Goal: Task Accomplishment & Management: Use online tool/utility

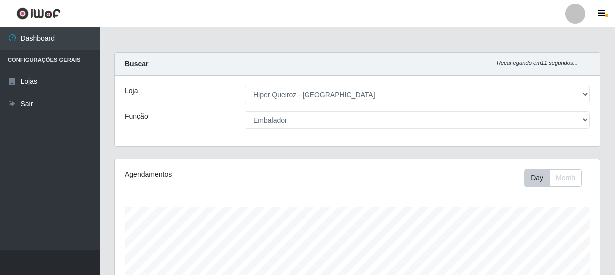
select select "513"
select select "1"
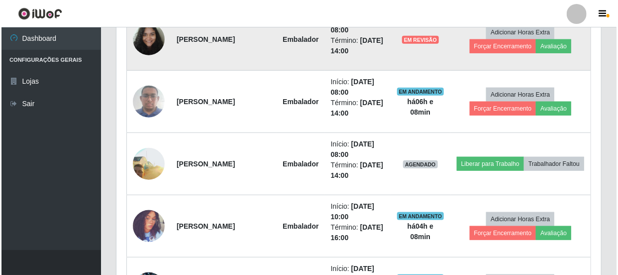
scroll to position [480, 0]
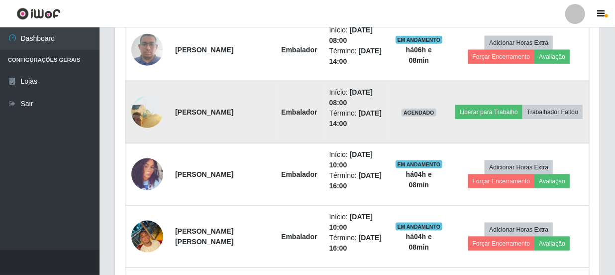
click at [134, 113] on img at bounding box center [147, 111] width 32 height 71
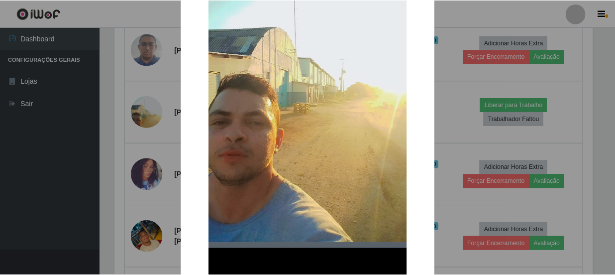
scroll to position [181, 0]
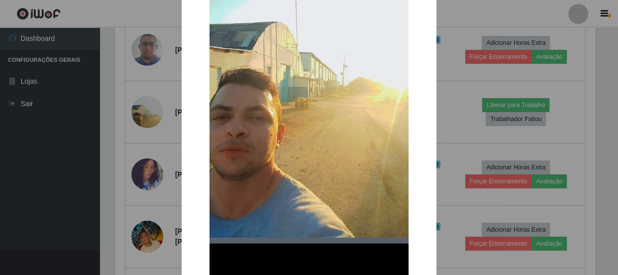
click at [53, 138] on div "× OK Cancel" at bounding box center [309, 137] width 618 height 275
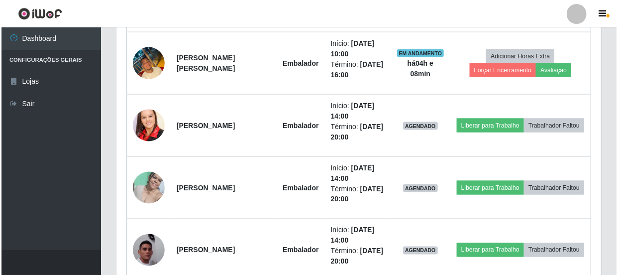
scroll to position [661, 0]
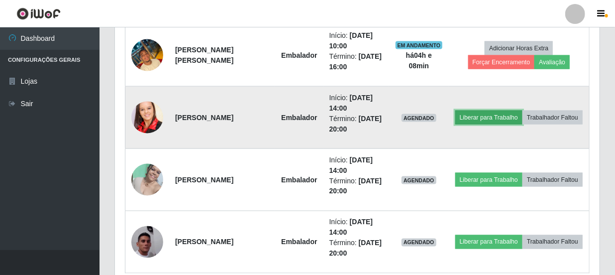
click at [522, 110] on button "Liberar para Trabalho" at bounding box center [488, 117] width 67 height 14
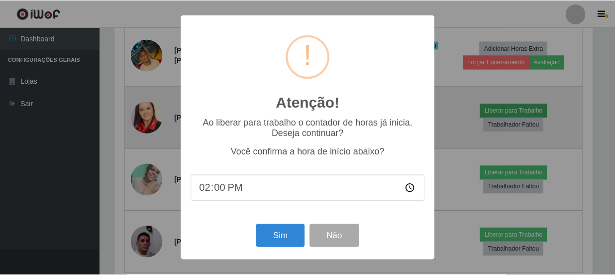
scroll to position [206, 480]
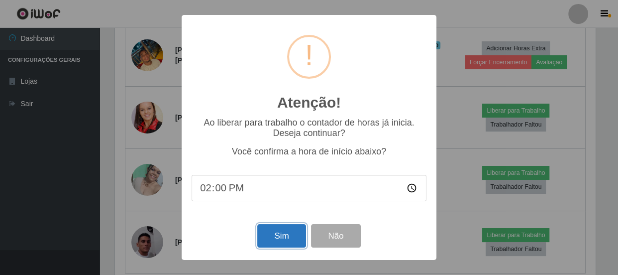
click at [299, 243] on button "Sim" at bounding box center [281, 235] width 48 height 23
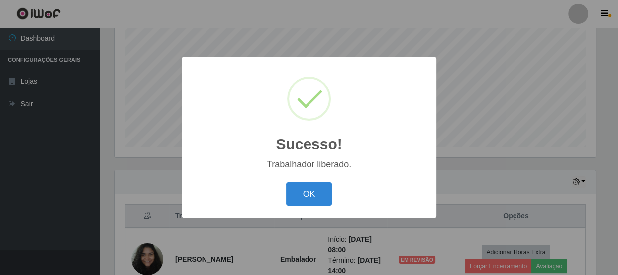
click at [311, 181] on div "OK Cancel" at bounding box center [309, 194] width 235 height 28
click at [307, 187] on button "OK" at bounding box center [309, 193] width 46 height 23
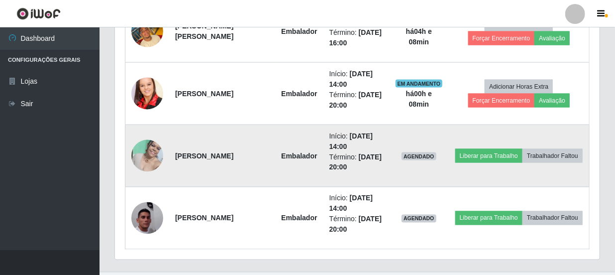
scroll to position [705, 0]
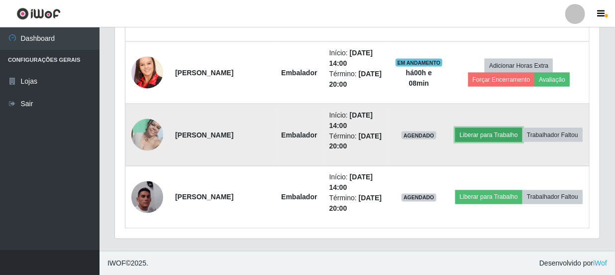
click at [521, 128] on button "Liberar para Trabalho" at bounding box center [488, 135] width 67 height 14
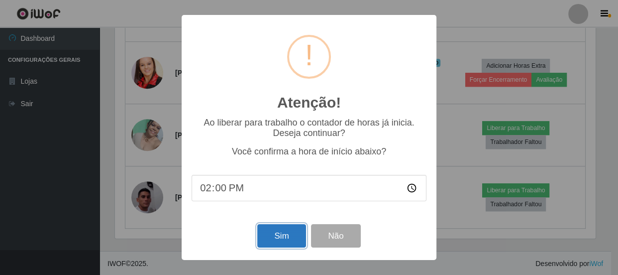
click at [299, 237] on button "Sim" at bounding box center [281, 235] width 48 height 23
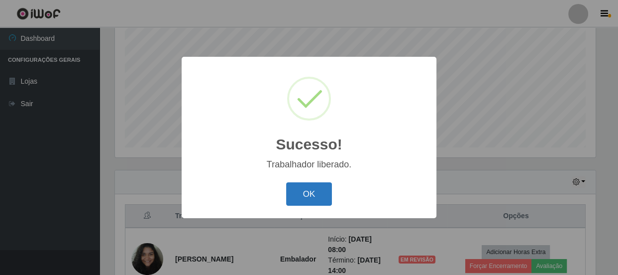
click at [304, 189] on button "OK" at bounding box center [309, 193] width 46 height 23
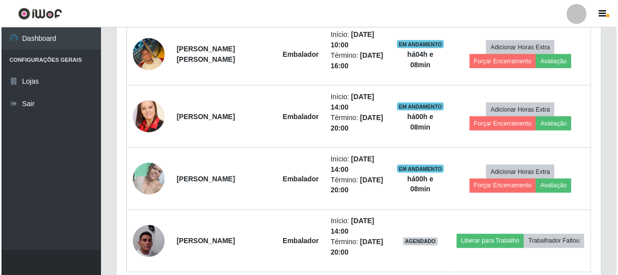
scroll to position [705, 0]
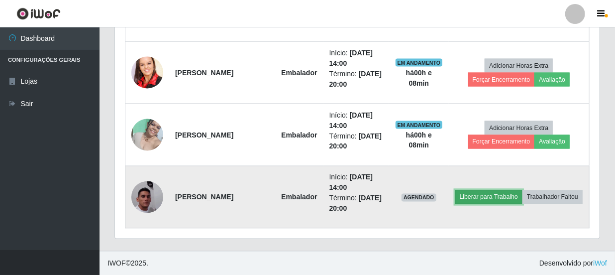
click at [522, 190] on button "Liberar para Trabalho" at bounding box center [488, 197] width 67 height 14
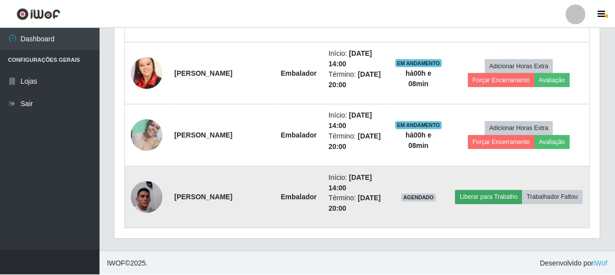
scroll to position [206, 480]
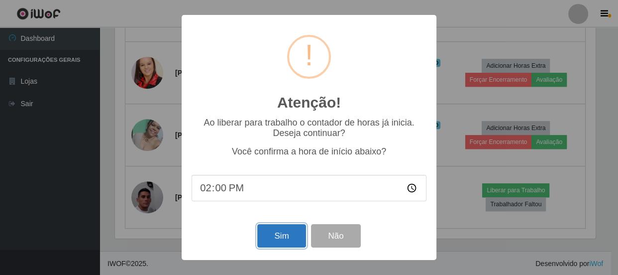
click at [288, 238] on button "Sim" at bounding box center [281, 235] width 48 height 23
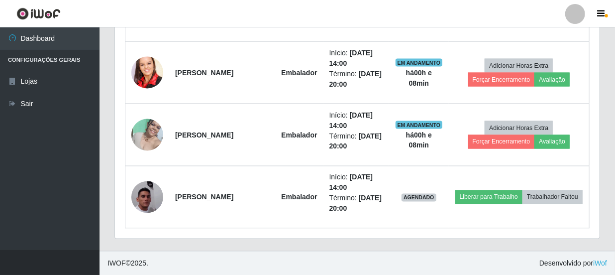
scroll to position [0, 0]
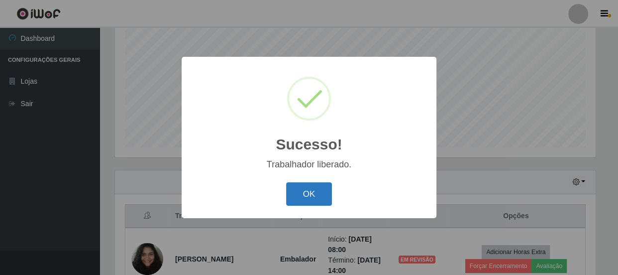
click at [318, 193] on button "OK" at bounding box center [309, 193] width 46 height 23
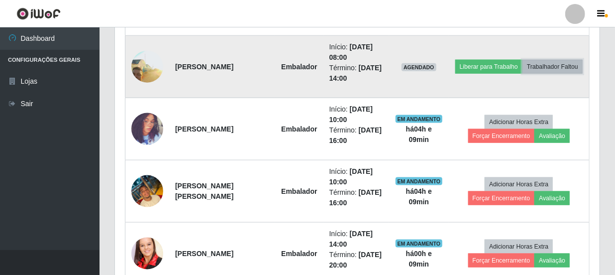
click at [534, 72] on button "Trabalhador Faltou" at bounding box center [552, 67] width 60 height 14
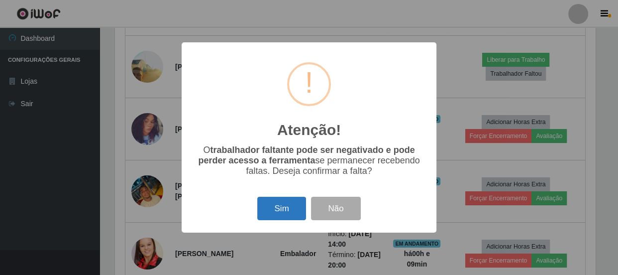
click at [281, 211] on button "Sim" at bounding box center [281, 208] width 48 height 23
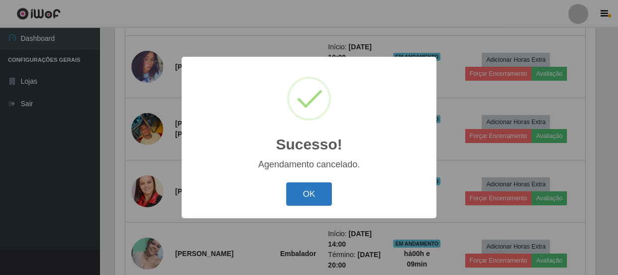
click at [310, 193] on button "OK" at bounding box center [309, 193] width 46 height 23
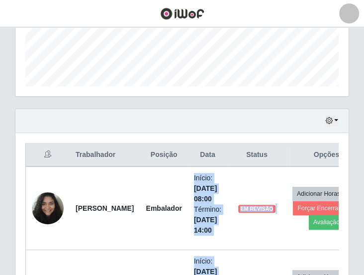
scroll to position [399, 0]
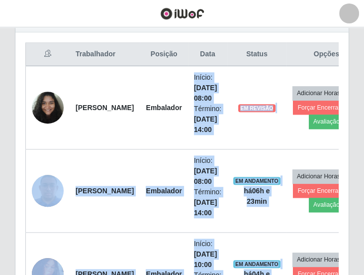
drag, startPoint x: 316, startPoint y: 271, endPoint x: 502, endPoint y: 209, distance: 196.2
click at [364, 209] on html "Perfil Alterar Senha Sair Dashboard Configurações Gerais Lojas Sair Carregando.…" at bounding box center [182, 148] width 364 height 1094
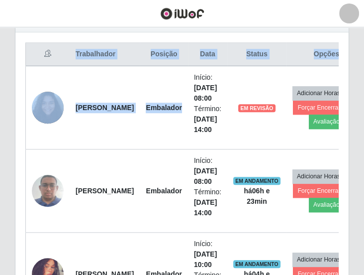
scroll to position [0, 19]
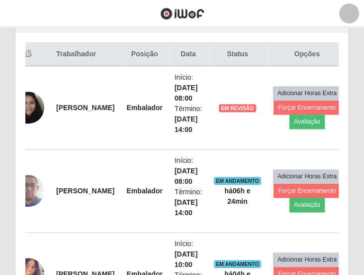
click at [269, 9] on header "Perfil Alterar Senha Sair" at bounding box center [182, 13] width 364 height 27
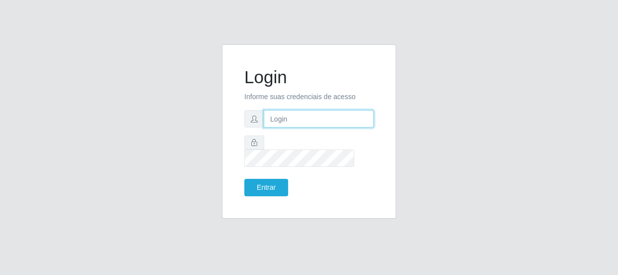
click at [288, 125] on input "text" at bounding box center [319, 118] width 110 height 17
type input "[EMAIL_ADDRESS][DOMAIN_NAME]"
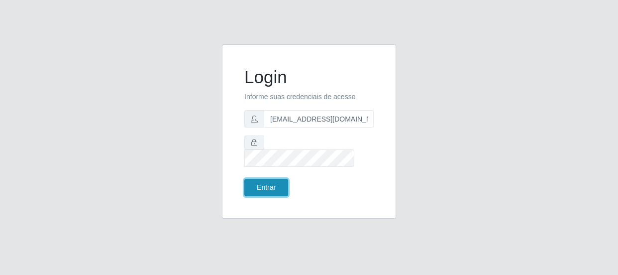
click at [285, 179] on button "Entrar" at bounding box center [266, 187] width 44 height 17
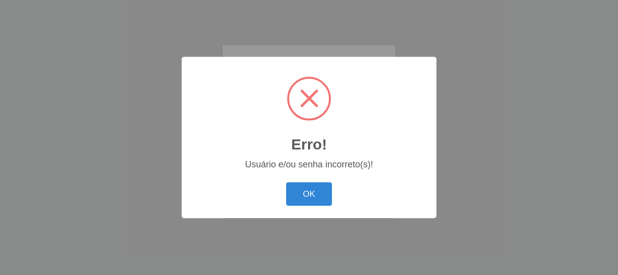
click at [286, 182] on button "OK" at bounding box center [309, 193] width 46 height 23
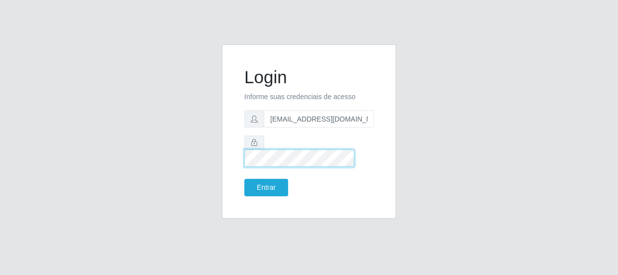
click at [100, 178] on div "Login Informe suas credenciais de acesso [EMAIL_ADDRESS][DOMAIN_NAME] Entrar" at bounding box center [308, 137] width 567 height 186
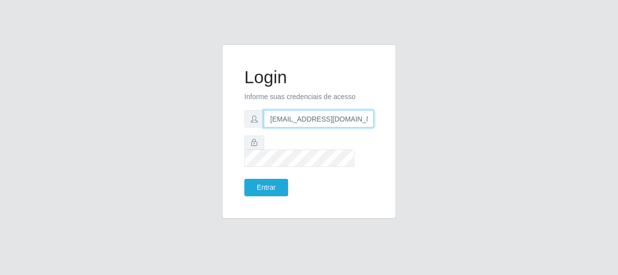
click at [298, 123] on input "[EMAIL_ADDRESS][DOMAIN_NAME]" at bounding box center [319, 118] width 110 height 17
type input "[EMAIL_ADDRESS][DOMAIN_NAME]"
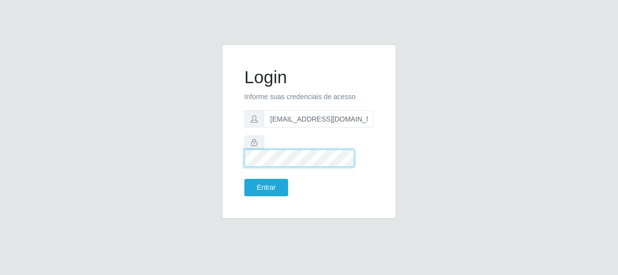
click at [244, 179] on button "Entrar" at bounding box center [266, 187] width 44 height 17
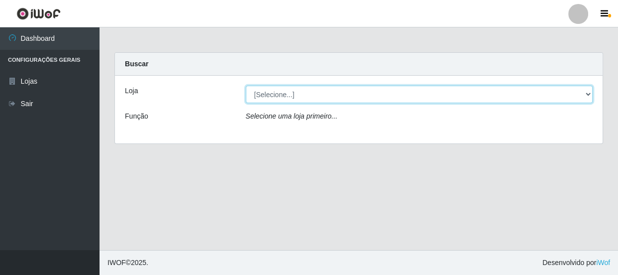
drag, startPoint x: 284, startPoint y: 90, endPoint x: 286, endPoint y: 97, distance: 7.2
click at [285, 94] on select "[Selecione...] Hiper Queiroz - Macau" at bounding box center [419, 94] width 347 height 17
select select "513"
click at [246, 86] on select "[Selecione...] Hiper Queiroz - Macau" at bounding box center [419, 94] width 347 height 17
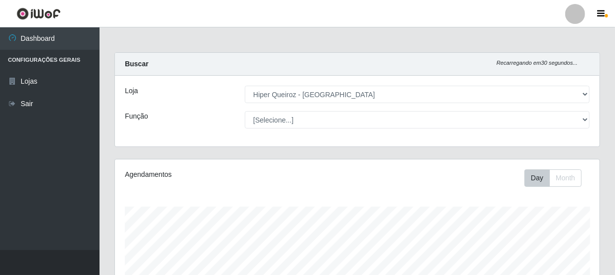
scroll to position [206, 485]
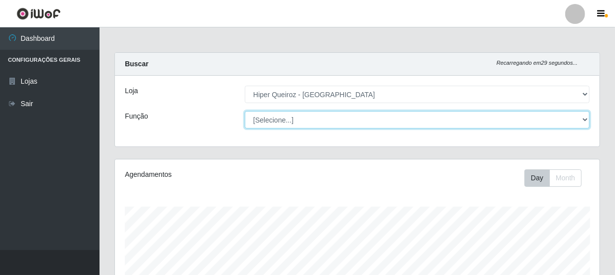
click at [294, 121] on select "[Selecione...] Embalador Embalador + Embalador ++ Operador de Caixa Operador de…" at bounding box center [417, 119] width 345 height 17
click at [245, 111] on select "[Selecione...] Embalador Embalador + Embalador ++ Operador de Caixa Operador de…" at bounding box center [417, 119] width 345 height 17
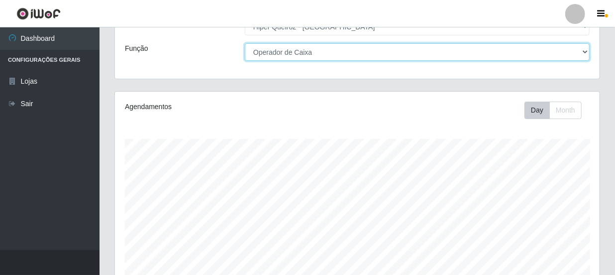
scroll to position [0, 0]
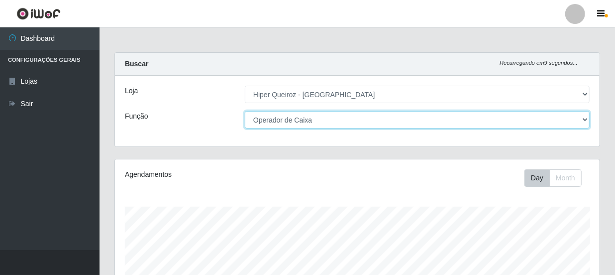
click at [328, 123] on select "[Selecione...] Embalador Embalador + Embalador ++ Operador de Caixa Operador de…" at bounding box center [417, 119] width 345 height 17
select select "1"
click at [245, 111] on select "[Selecione...] Embalador Embalador + Embalador ++ Operador de Caixa Operador de…" at bounding box center [417, 119] width 345 height 17
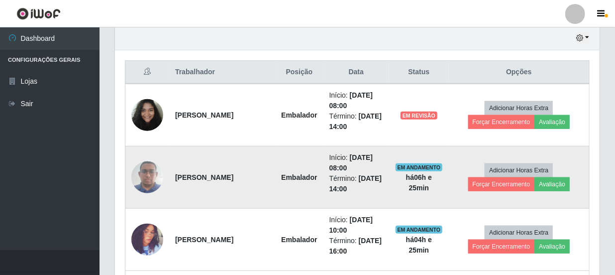
scroll to position [326, 0]
